Goal: Find specific page/section: Find specific page/section

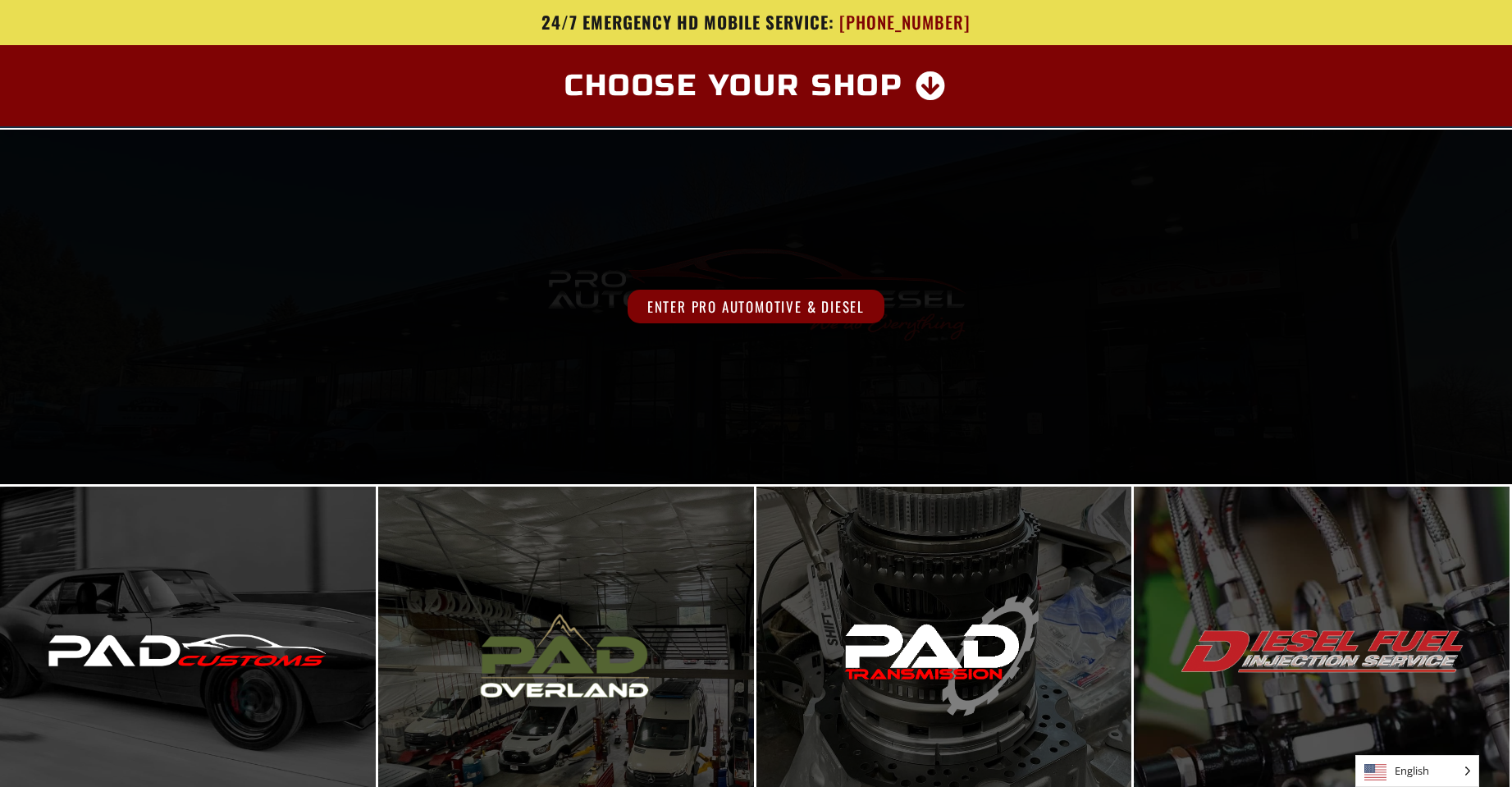
click at [777, 305] on span "Enter Pro Automotive & Diesel" at bounding box center [756, 306] width 257 height 34
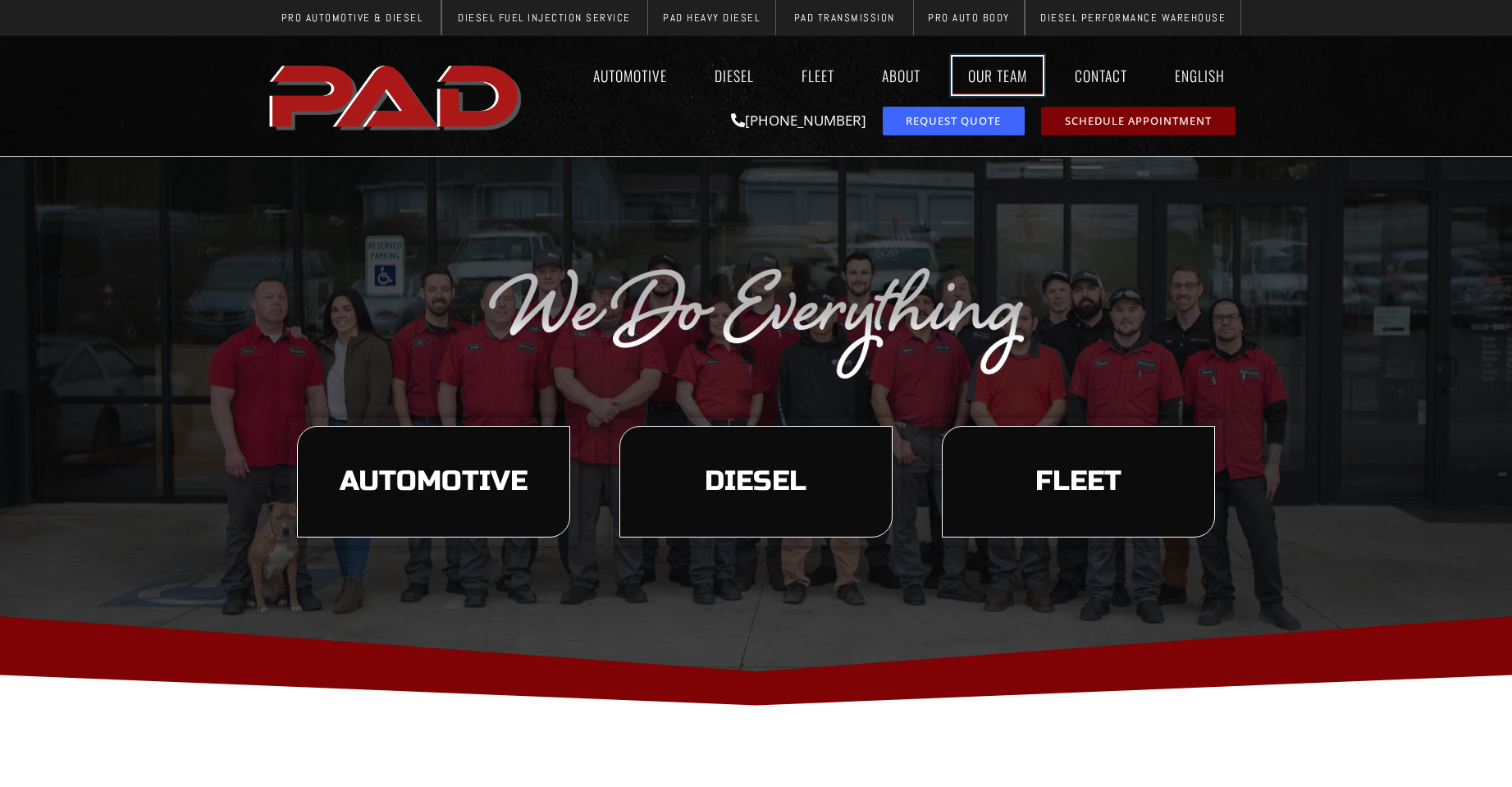
click at [1012, 76] on link "Our Team" at bounding box center [998, 75] width 90 height 38
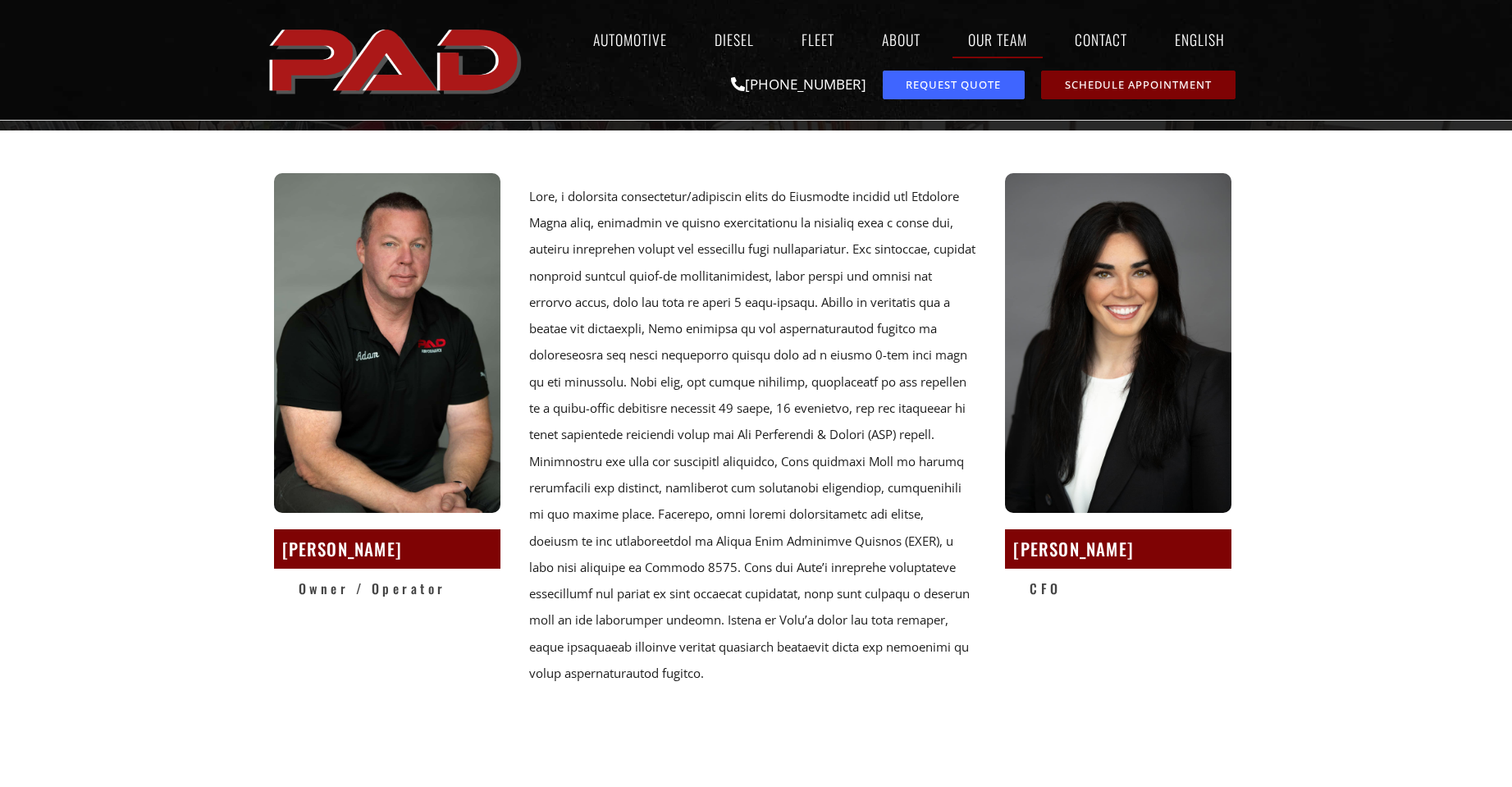
scroll to position [164, 0]
